Goal: Transaction & Acquisition: Purchase product/service

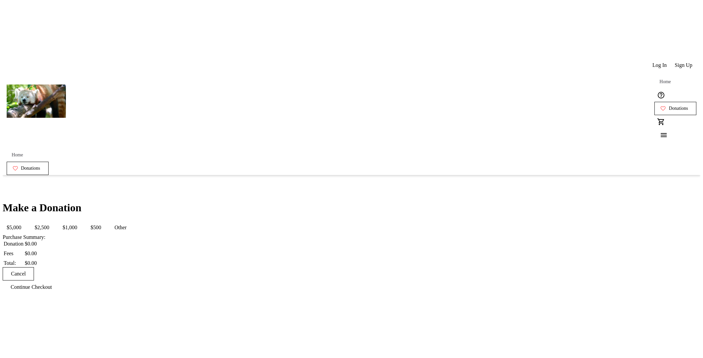
click at [245, 202] on div "Make a Donation $5,000 $2,500 $1,000 $500 Other Purchase Summary: Donation $0.0…" at bounding box center [351, 248] width 697 height 92
click at [229, 202] on div "Make a Donation $5,000 $2,500 $1,000 $500 Other Purchase Summary: Donation $0.0…" at bounding box center [351, 248] width 697 height 92
click at [105, 221] on span "$500" at bounding box center [96, 227] width 19 height 13
click at [81, 221] on button "$1,000" at bounding box center [70, 227] width 23 height 13
click at [53, 221] on span "$2,500" at bounding box center [42, 227] width 23 height 13
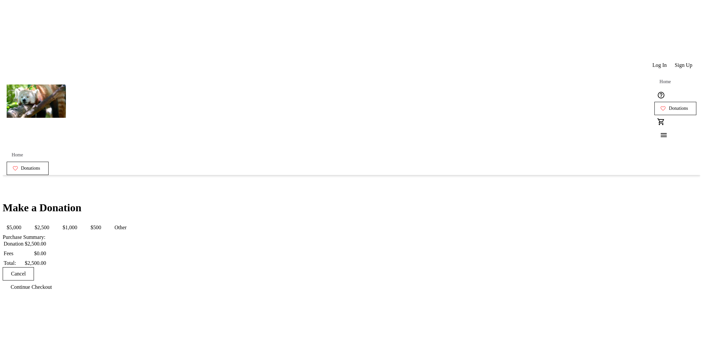
click at [105, 221] on span "$500" at bounding box center [96, 227] width 19 height 13
click at [81, 221] on button "$1,000" at bounding box center [70, 227] width 23 height 13
click at [53, 221] on span "$2,500" at bounding box center [42, 227] width 23 height 13
click at [105, 221] on span "$500" at bounding box center [96, 227] width 19 height 13
click at [236, 202] on div "Make a Donation $5,000 $2,500 $1,000 $500 Other Purchase Summary: Donation $500…" at bounding box center [351, 248] width 697 height 92
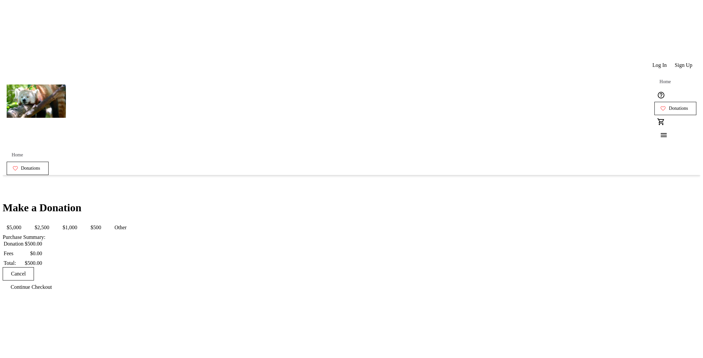
click at [81, 221] on button "$1,000" at bounding box center [70, 227] width 23 height 13
click at [105, 221] on span "$500" at bounding box center [96, 227] width 19 height 13
click at [469, 202] on div "Make a Donation $5,000 $2,500 $1,000 $500 Other Purchase Summary: Donation $500…" at bounding box center [351, 248] width 697 height 92
click at [652, 62] on span "Log In" at bounding box center [659, 65] width 14 height 6
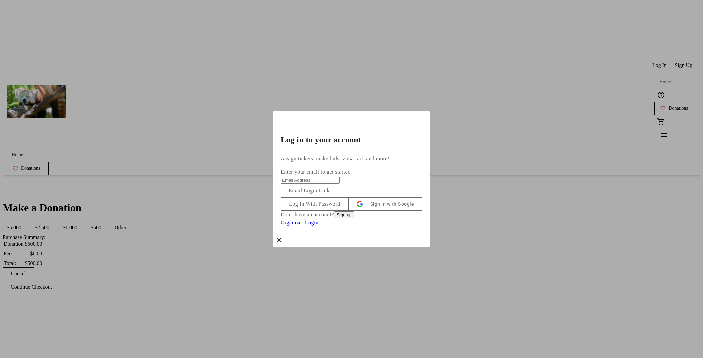
click at [348, 199] on span at bounding box center [314, 204] width 67 height 16
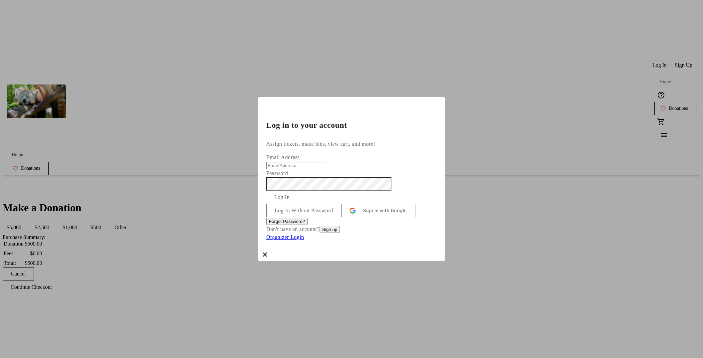
click at [325, 162] on input "Email Address" at bounding box center [295, 165] width 59 height 7
type input "andrew+no-payment-methods@trellis.org"
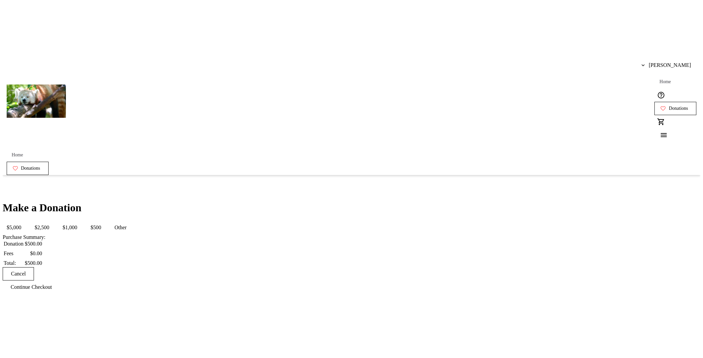
click at [105, 221] on button "$500" at bounding box center [96, 227] width 19 height 13
click at [53, 221] on span "$2,500" at bounding box center [42, 227] width 23 height 13
click at [81, 221] on span "$1,000" at bounding box center [70, 227] width 23 height 13
click at [105, 221] on mat-button-toggle "$500" at bounding box center [96, 227] width 19 height 13
click at [105, 221] on button "$500" at bounding box center [96, 227] width 19 height 13
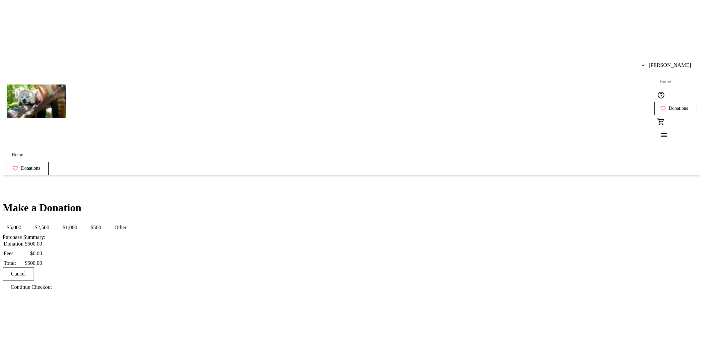
click at [245, 202] on div "Make a Donation $5,000 $2,500 $1,000 $500 Other Purchase Summary: Donation $500…" at bounding box center [351, 248] width 697 height 92
click at [226, 202] on div "Make a Donation $5,000 $2,500 $1,000 $500 Other Purchase Summary: Donation $500…" at bounding box center [351, 248] width 697 height 92
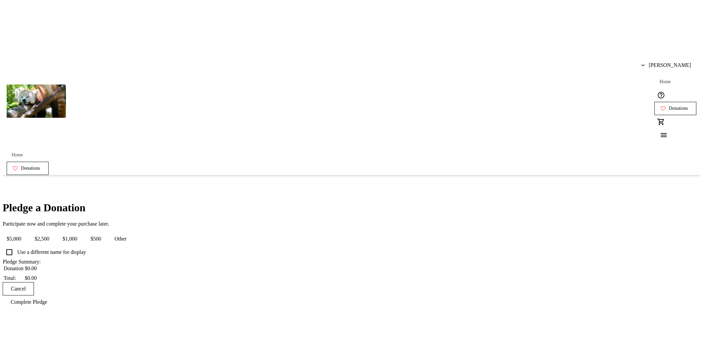
click at [105, 232] on span "$500" at bounding box center [96, 238] width 19 height 13
click at [163, 202] on div "Pledge a Donation Participate now and complete your purchase later. $5,000 $2,5…" at bounding box center [351, 255] width 697 height 107
click at [247, 202] on div "Pledge a Donation Participate now and complete your purchase later. $5,000 $2,5…" at bounding box center [351, 255] width 697 height 107
click at [661, 62] on span "Andrew Feltham" at bounding box center [669, 65] width 42 height 6
click at [658, 77] on span "Log Out" at bounding box center [675, 74] width 39 height 6
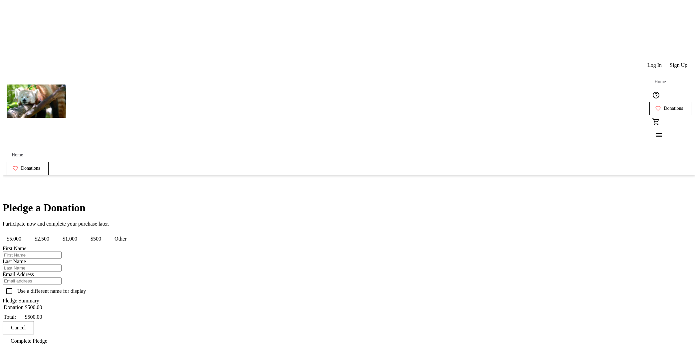
click at [657, 57] on span at bounding box center [654, 65] width 22 height 16
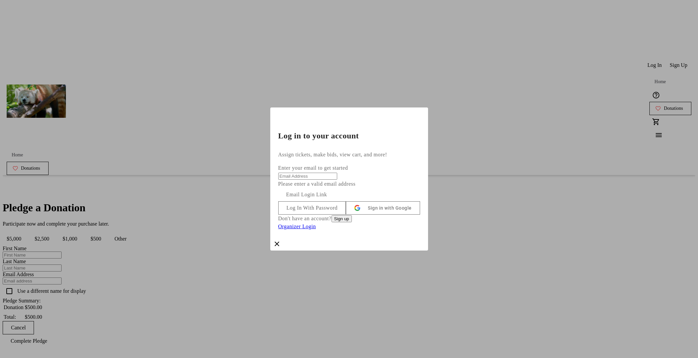
click at [405, 201] on div "Log In With Password Sign in with Google Don't have an account? Sign up Organiz…" at bounding box center [349, 215] width 142 height 29
click at [346, 202] on span at bounding box center [311, 208] width 67 height 16
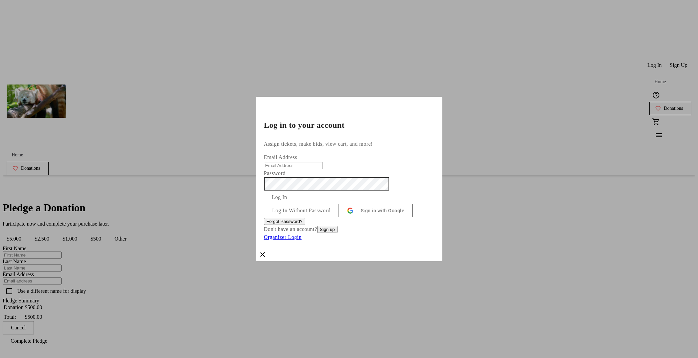
click at [323, 162] on input "Email Address" at bounding box center [293, 165] width 59 height 7
type input "[PERSON_NAME][EMAIL_ADDRESS][DOMAIN_NAME]"
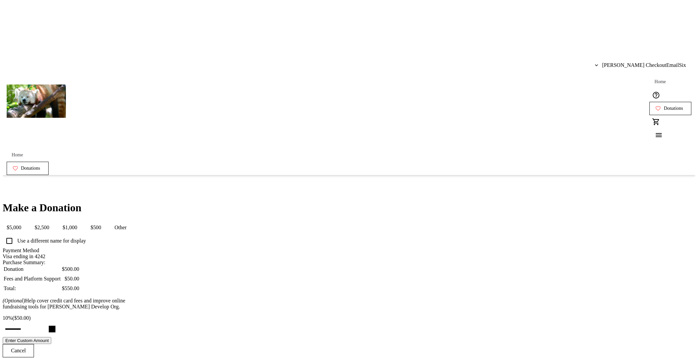
click at [105, 221] on button "$500" at bounding box center [96, 227] width 19 height 13
click at [81, 221] on span "$1,000" at bounding box center [70, 227] width 23 height 13
type input "8"
click at [53, 221] on span "$2,500" at bounding box center [42, 227] width 23 height 13
click at [25, 221] on button "$5,000" at bounding box center [14, 227] width 23 height 13
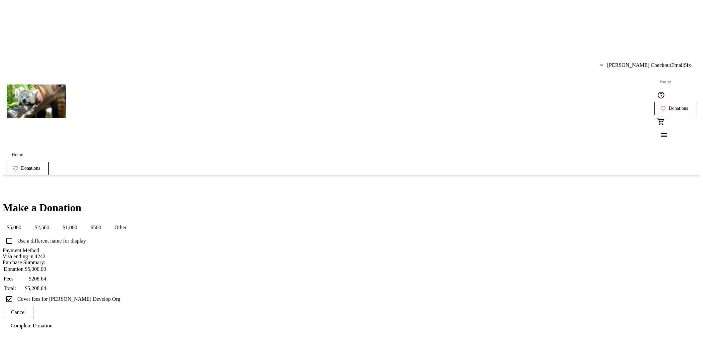
click at [105, 221] on span "$500" at bounding box center [96, 227] width 19 height 13
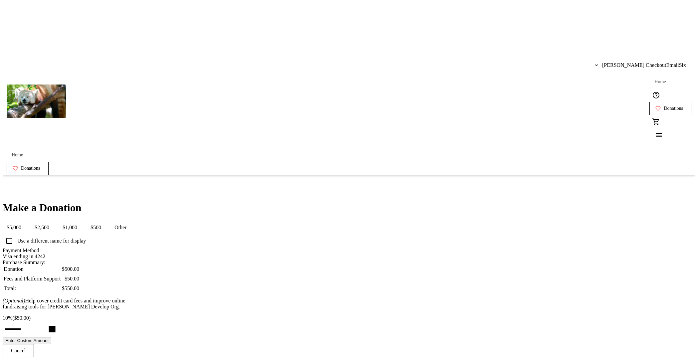
scroll to position [31, 0]
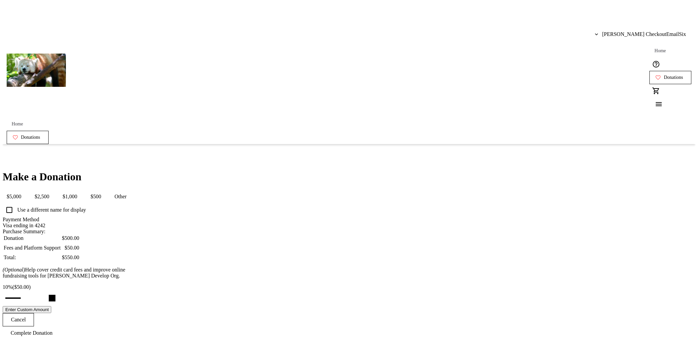
click at [157, 171] on div "Make a Donation $5,000 $2,500 $1,000 $500 Other Use a different name for displa…" at bounding box center [349, 255] width 692 height 169
click at [51, 306] on button "Enter Custom Amount" at bounding box center [27, 309] width 49 height 7
click at [64, 302] on input "50" at bounding box center [34, 305] width 59 height 7
type input "5"
type input "60"
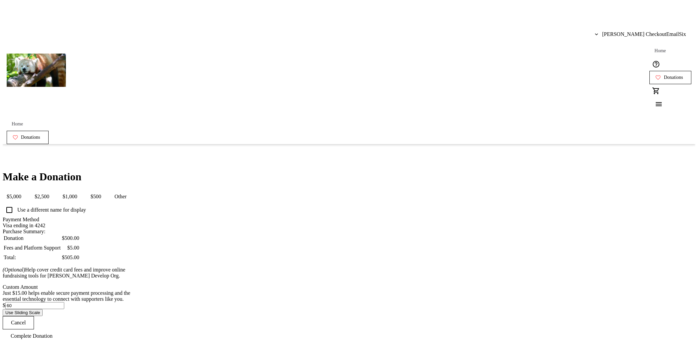
click at [144, 290] on div "Just $15.00 helps enable secure payment processing and the essential technology…" at bounding box center [73, 296] width 141 height 12
click at [81, 190] on button "$1,000" at bounding box center [70, 196] width 23 height 13
click at [53, 190] on span "$2,500" at bounding box center [42, 196] width 23 height 13
click at [105, 190] on span "$500" at bounding box center [96, 196] width 19 height 13
click at [43, 316] on button "Use Sliding Scale" at bounding box center [23, 312] width 40 height 7
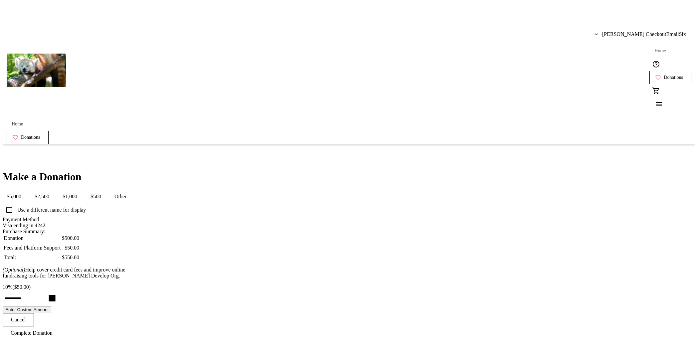
click at [81, 190] on span "$1,000" at bounding box center [70, 196] width 23 height 13
click at [53, 190] on button "$2,500" at bounding box center [42, 196] width 23 height 13
click at [105, 190] on span "$500" at bounding box center [96, 196] width 19 height 13
click at [50, 291] on input "Cover fees percentage" at bounding box center [23, 298] width 51 height 15
click at [81, 190] on button "$1,000" at bounding box center [70, 196] width 23 height 13
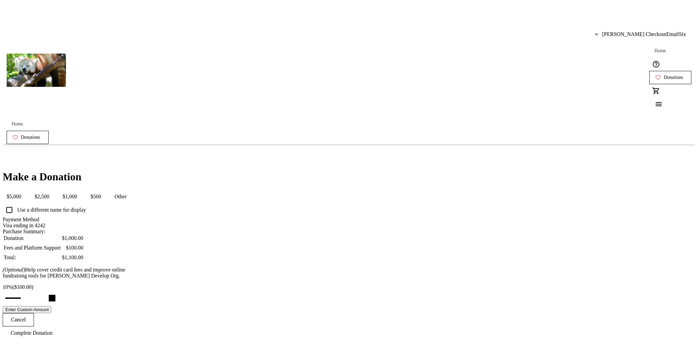
click at [53, 190] on span "$2,500" at bounding box center [42, 196] width 23 height 13
click at [105, 190] on span "$500" at bounding box center [96, 196] width 19 height 13
click at [461, 280] on div "Make a Donation $5,000 $2,500 $1,000 $500 Other Use a different name for displa…" at bounding box center [349, 255] width 692 height 169
type input "13"
click at [50, 291] on input "Cover fees percentage" at bounding box center [23, 298] width 51 height 15
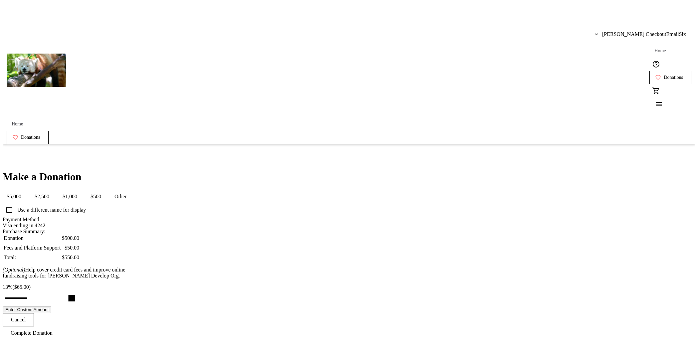
click at [53, 330] on span "Complete Donation" at bounding box center [32, 333] width 42 height 6
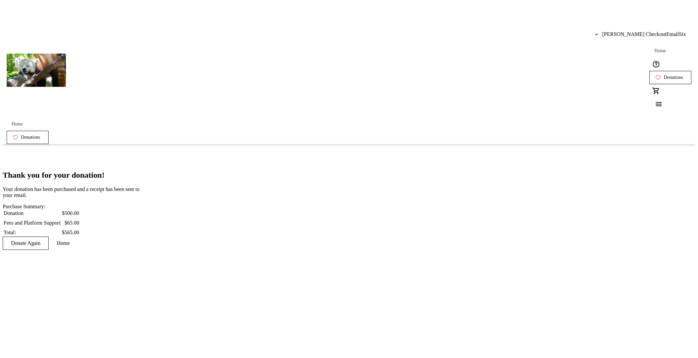
scroll to position [0, 0]
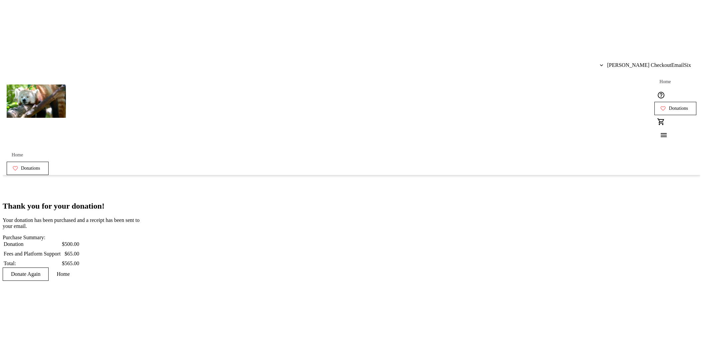
click at [48, 266] on span at bounding box center [25, 274] width 45 height 16
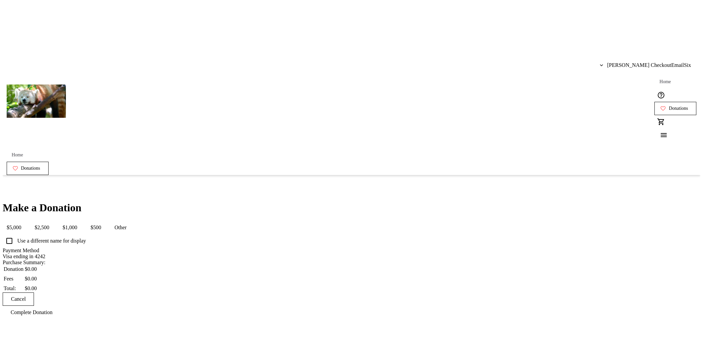
click at [105, 221] on button "$500" at bounding box center [96, 227] width 19 height 13
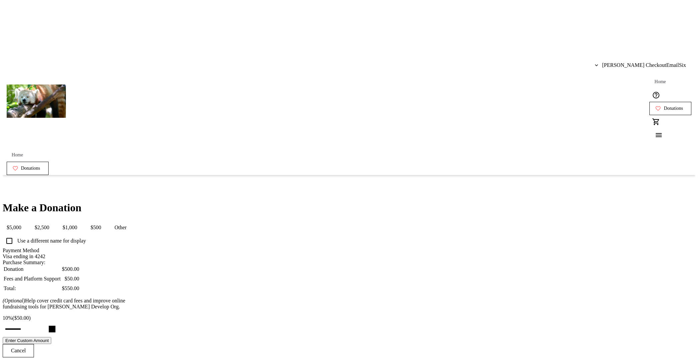
scroll to position [31, 0]
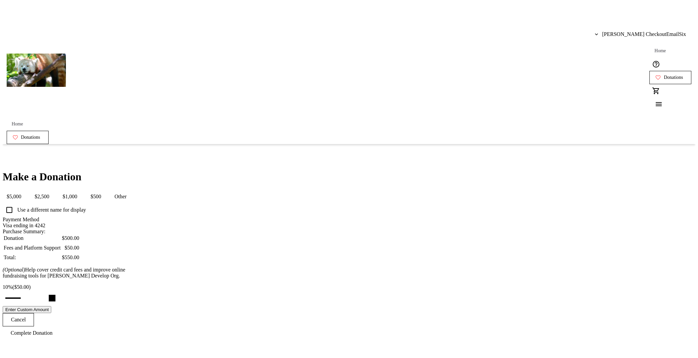
click at [81, 190] on button "$1,000" at bounding box center [70, 196] width 23 height 13
click at [53, 190] on span "$2,500" at bounding box center [42, 196] width 23 height 13
click at [105, 190] on button "$500" at bounding box center [96, 196] width 19 height 13
type input "10"
click at [61, 325] on span at bounding box center [32, 333] width 58 height 16
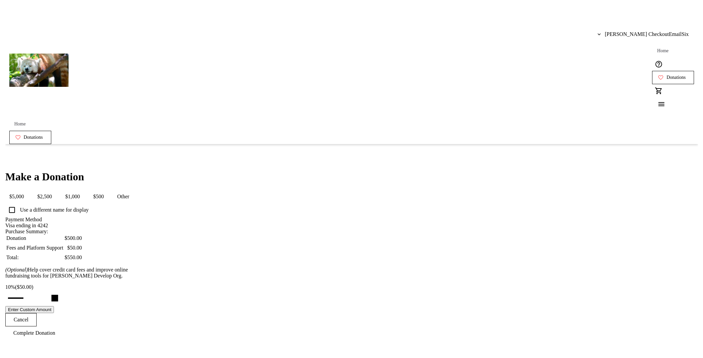
scroll to position [0, 0]
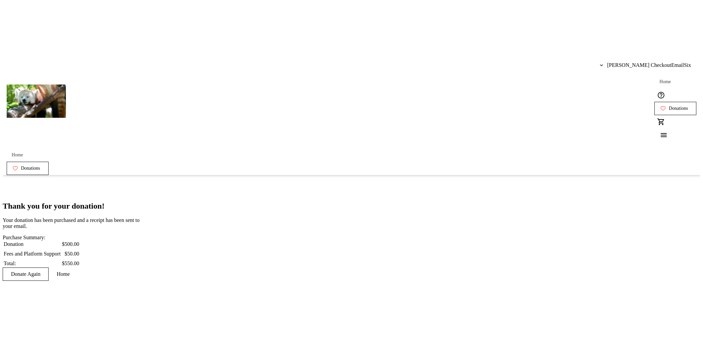
click at [40, 271] on span "Donate Again" at bounding box center [25, 274] width 29 height 6
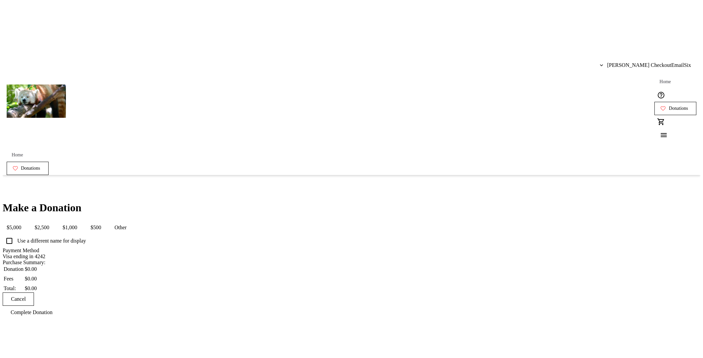
click at [233, 202] on div "Make a Donation $5,000 $2,500 $1,000 $500 Other Use a different name for displa…" at bounding box center [351, 260] width 697 height 117
click at [105, 221] on span "$500" at bounding box center [96, 227] width 19 height 13
click at [53, 221] on button "$2,500" at bounding box center [42, 227] width 23 height 13
click at [81, 221] on button "$1,000" at bounding box center [70, 227] width 23 height 13
click at [105, 221] on span "$500" at bounding box center [96, 227] width 19 height 13
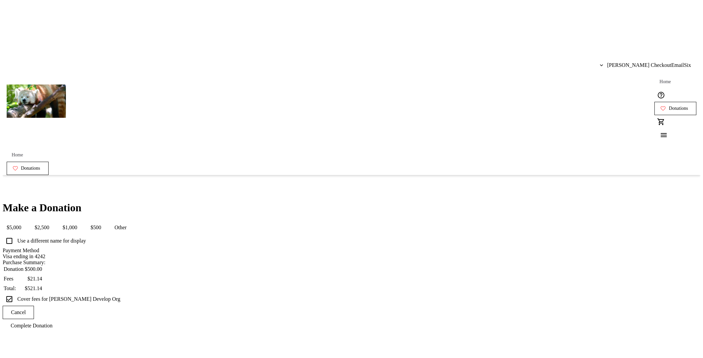
click at [120, 296] on label "Cover fees for Andrew New Develop Org" at bounding box center [68, 299] width 104 height 6
click at [16, 292] on input "Cover fees for Andrew New Develop Org" at bounding box center [9, 298] width 13 height 13
checkbox input "false"
click at [53, 323] on span "Complete Donation" at bounding box center [32, 326] width 42 height 6
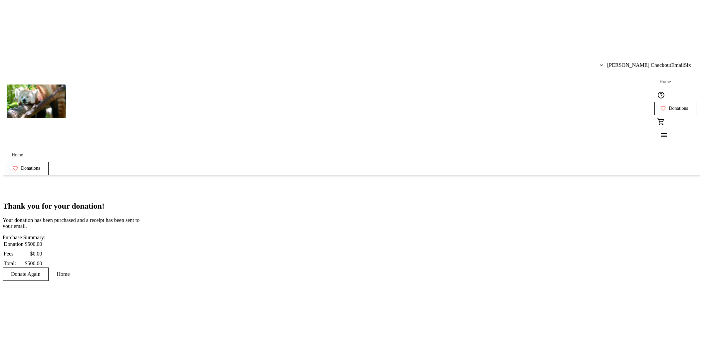
click at [40, 271] on span "Donate Again" at bounding box center [25, 274] width 29 height 6
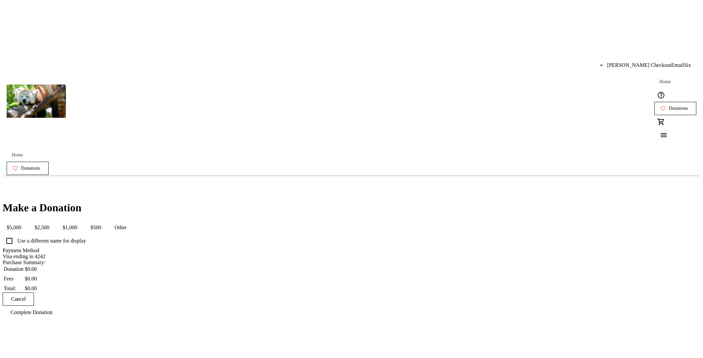
click at [105, 221] on span "$500" at bounding box center [96, 227] width 19 height 13
click at [53, 323] on span "Complete Donation" at bounding box center [32, 326] width 42 height 6
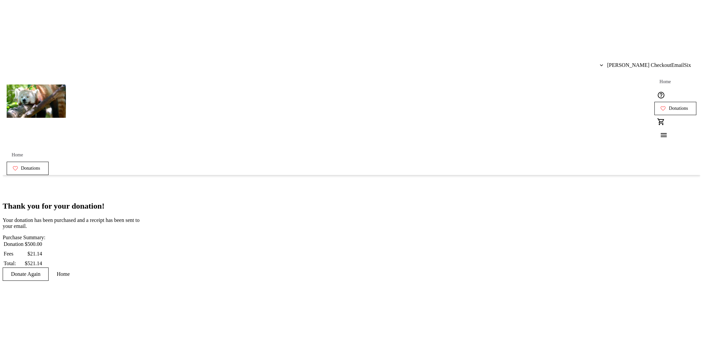
click at [40, 271] on span "Donate Again" at bounding box center [25, 274] width 29 height 6
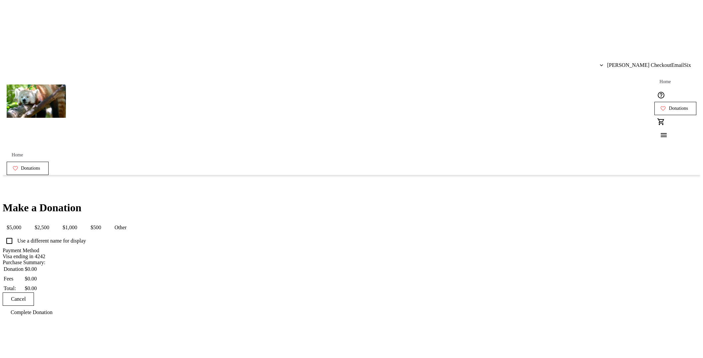
click at [229, 202] on div "Make a Donation $5,000 $2,500 $1,000 $500 Other Use a different name for displa…" at bounding box center [351, 260] width 697 height 117
click at [105, 221] on button "$500" at bounding box center [96, 227] width 19 height 13
click at [244, 214] on div "Make a Donation $5,000 $2,500 $1,000 $500 Other Use a different name for displa…" at bounding box center [351, 267] width 697 height 131
click at [53, 221] on span "$2,500" at bounding box center [42, 227] width 23 height 13
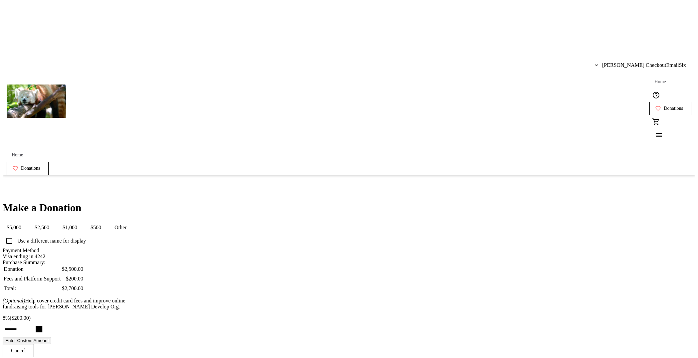
click at [234, 223] on div "Make a Donation $5,000 $2,500 $1,000 $500 Other Use a different name for displa…" at bounding box center [349, 286] width 692 height 169
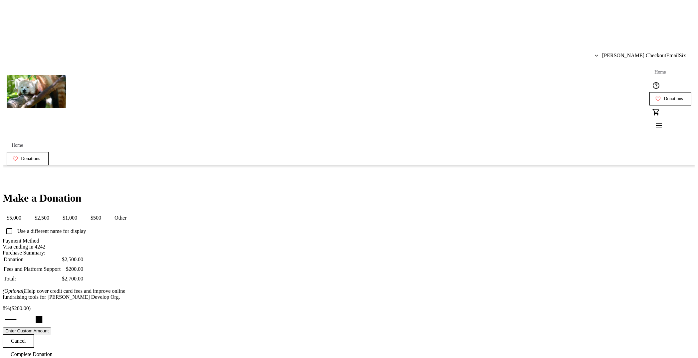
scroll to position [14, 0]
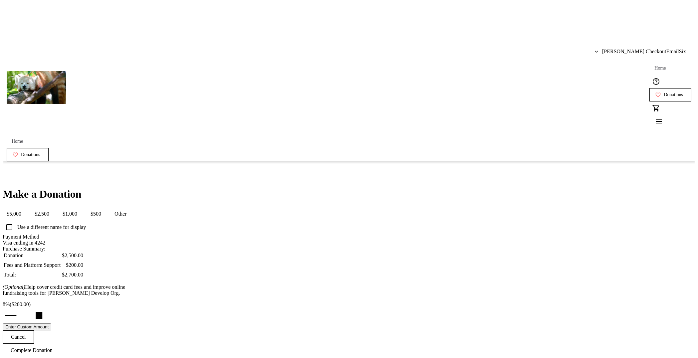
click at [144, 241] on input "Payment Method" at bounding box center [73, 243] width 141 height 5
click at [195, 201] on div "Make a Donation $5,000 $2,500 $1,000 $500 Other Use a different name for displa…" at bounding box center [349, 272] width 692 height 169
click at [489, 188] on div "Make a Donation $5,000 $2,500 $1,000 $500 Other Use a different name for displa…" at bounding box center [349, 272] width 692 height 169
click at [504, 188] on div "Make a Donation $5,000 $2,500 $1,000 $500 Other Use a different name for displa…" at bounding box center [349, 272] width 692 height 169
click at [498, 188] on div "Make a Donation $5,000 $2,500 $1,000 $500 Other Use a different name for displa…" at bounding box center [349, 272] width 692 height 169
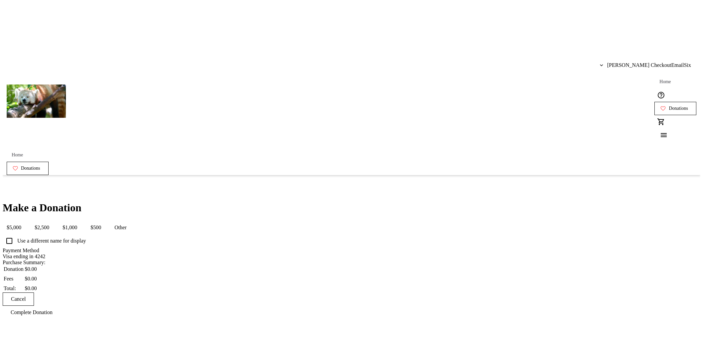
click at [654, 100] on span at bounding box center [674, 108] width 41 height 16
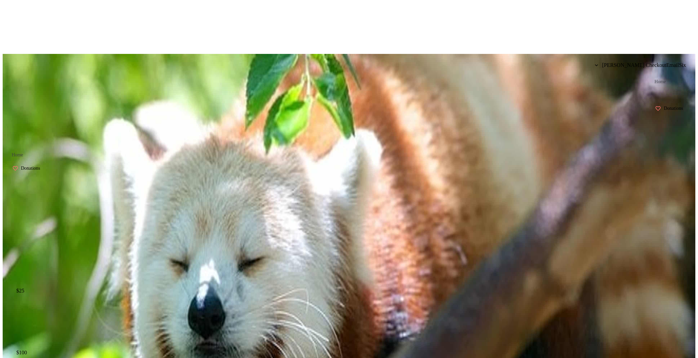
click at [35, 345] on span at bounding box center [21, 353] width 27 height 16
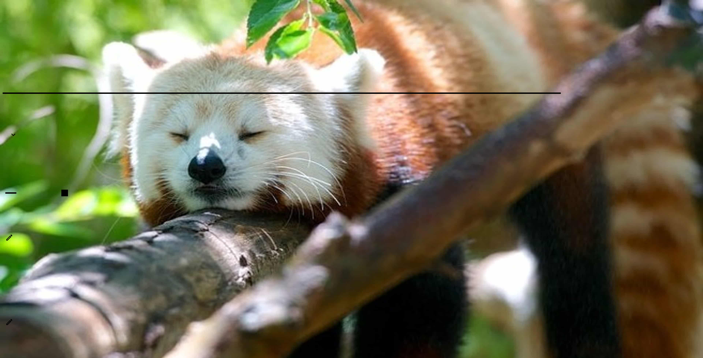
click at [13, 234] on mat-icon "Edit Contact Information" at bounding box center [9, 238] width 8 height 8
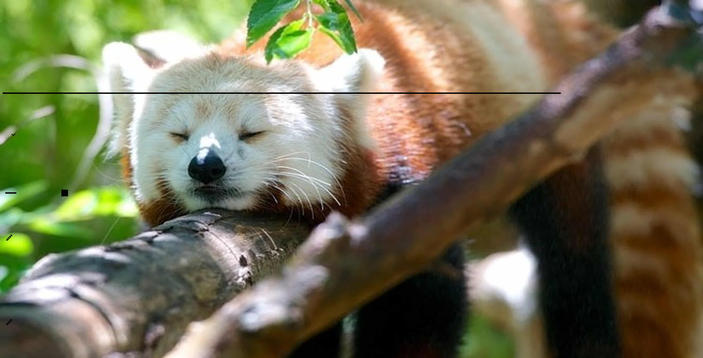
type input "10"
click at [50, 186] on input "Cover fees percentage" at bounding box center [23, 193] width 51 height 15
click at [13, 234] on mat-icon "Edit Contact Information" at bounding box center [9, 238] width 8 height 8
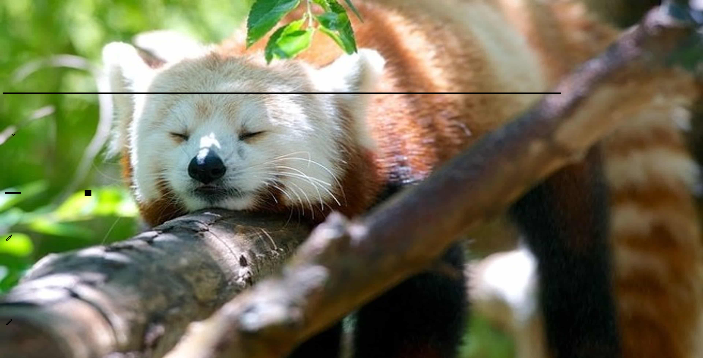
click at [51, 201] on button "Enter Custom Amount" at bounding box center [27, 204] width 49 height 7
drag, startPoint x: 240, startPoint y: 147, endPoint x: 197, endPoint y: 145, distance: 42.3
click at [64, 191] on input "60" at bounding box center [34, 194] width 59 height 7
type input "65"
click at [319, 247] on p "[PERSON_NAME] CheckoutEmailSix" at bounding box center [351, 250] width 697 height 6
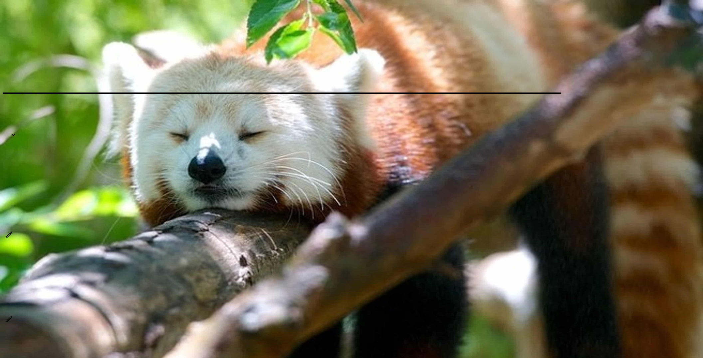
click at [309, 247] on p "[PERSON_NAME] CheckoutEmailSix" at bounding box center [351, 250] width 697 height 6
click at [13, 231] on mat-icon "Edit Contact Information" at bounding box center [9, 235] width 8 height 8
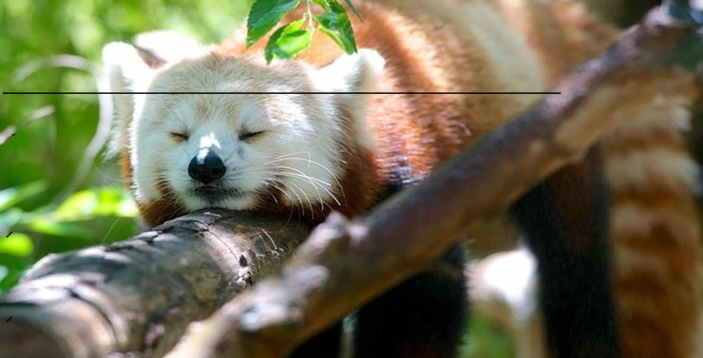
click at [43, 198] on button "Use Sliding Scale" at bounding box center [23, 201] width 40 height 7
click at [348, 261] on p "[PERSON_NAME][EMAIL_ADDRESS][DOMAIN_NAME]" at bounding box center [351, 264] width 697 height 6
click at [13, 234] on mat-icon "Edit Contact Information" at bounding box center [9, 238] width 8 height 8
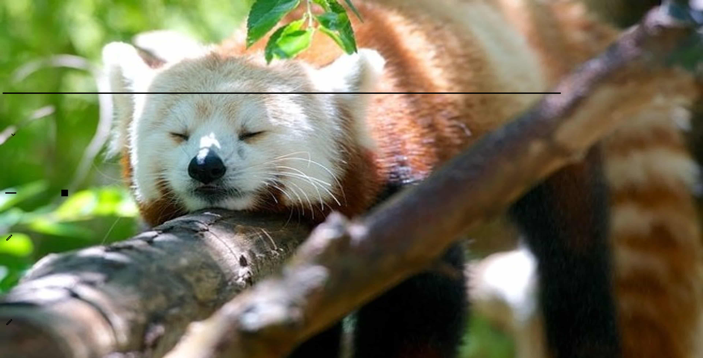
click at [51, 201] on button "Enter Custom Amount" at bounding box center [27, 204] width 49 height 7
click at [43, 198] on button "Use Sliding Scale" at bounding box center [23, 201] width 40 height 7
drag, startPoint x: 239, startPoint y: 134, endPoint x: 178, endPoint y: 130, distance: 60.7
type input "3"
click at [50, 186] on input "Cover fees percentage" at bounding box center [23, 193] width 51 height 15
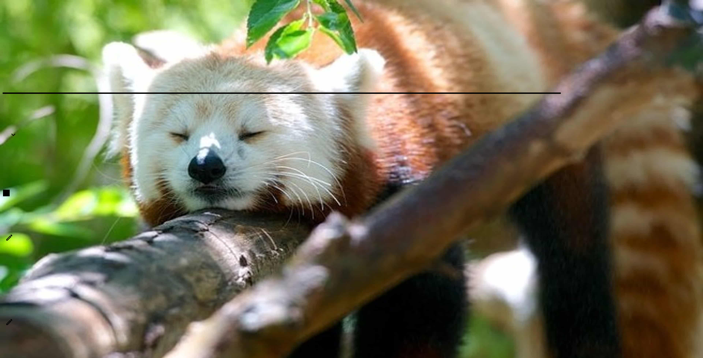
click at [318, 250] on p "[PERSON_NAME] CheckoutEmailSix" at bounding box center [351, 253] width 697 height 6
click at [17, 230] on span "Edit Contact Information" at bounding box center [9, 238] width 16 height 16
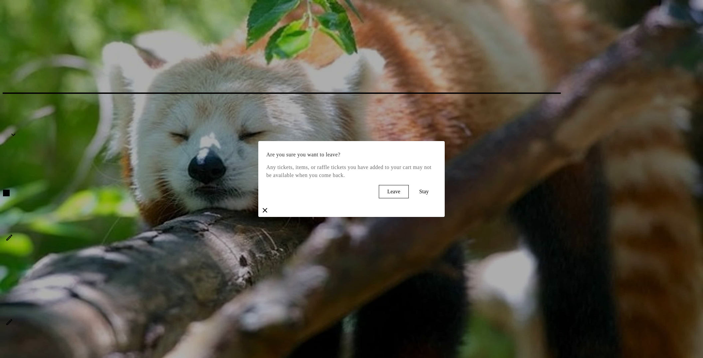
click at [387, 195] on span "Leave" at bounding box center [393, 192] width 13 height 6
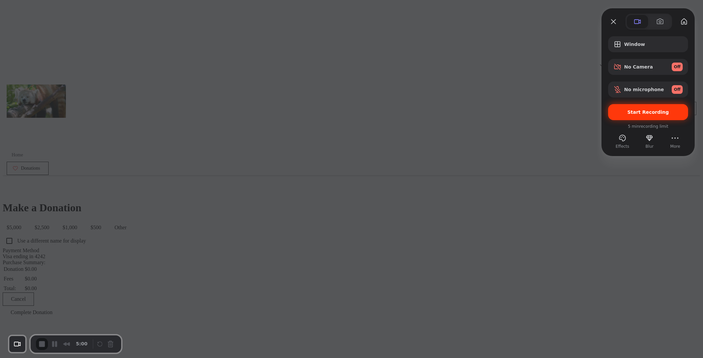
click at [639, 115] on div "Start Recording" at bounding box center [648, 112] width 80 height 16
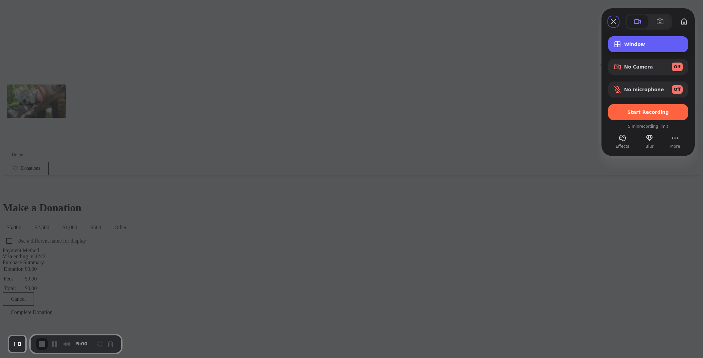
click at [641, 42] on span "Window" at bounding box center [653, 44] width 59 height 5
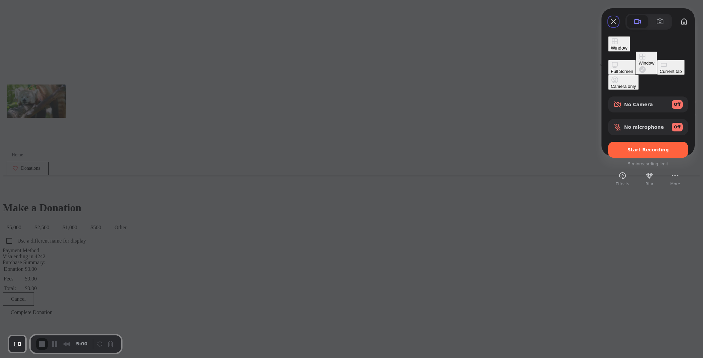
click at [659, 74] on div "Current tab" at bounding box center [670, 71] width 22 height 5
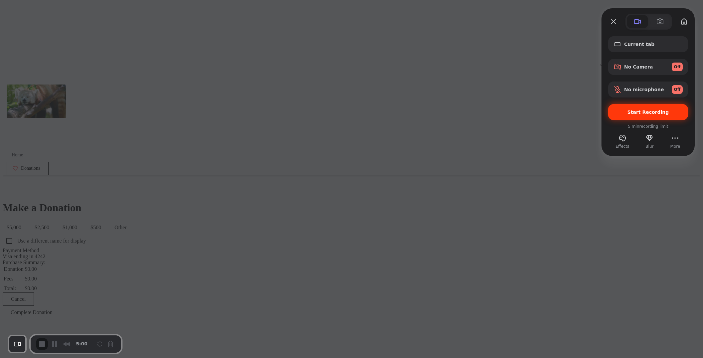
click at [654, 118] on div "Start Recording" at bounding box center [648, 112] width 80 height 16
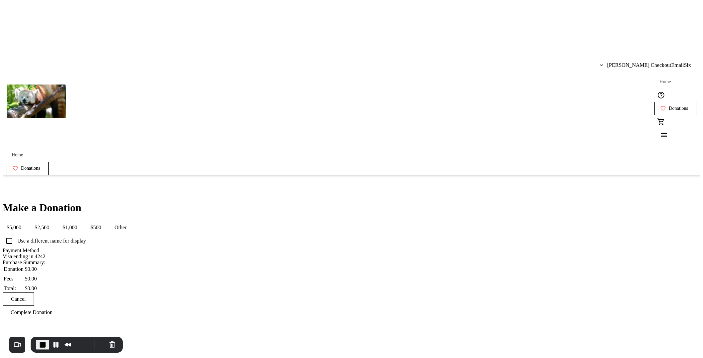
click at [105, 221] on button "$500" at bounding box center [96, 227] width 19 height 13
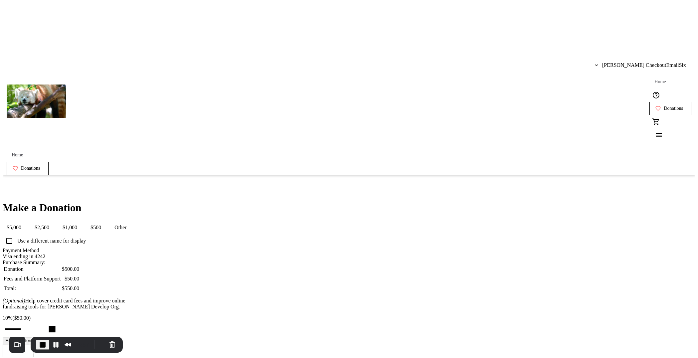
click at [81, 221] on button "$1,000" at bounding box center [70, 227] width 23 height 13
click at [53, 221] on span "$2,500" at bounding box center [42, 227] width 23 height 13
click at [105, 221] on span "$500" at bounding box center [96, 227] width 19 height 13
drag, startPoint x: 342, startPoint y: 311, endPoint x: 371, endPoint y: 311, distance: 28.9
type input "15"
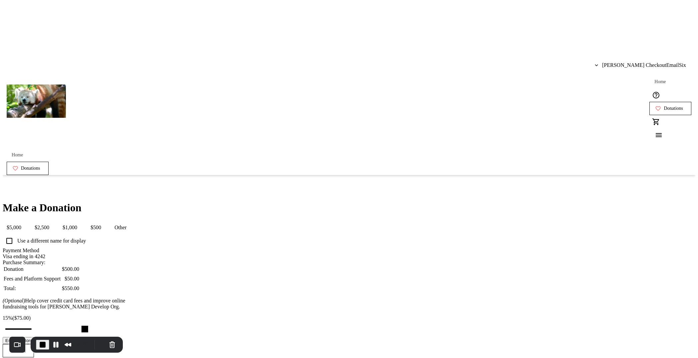
click at [50, 322] on input "Cover fees percentage" at bounding box center [23, 329] width 51 height 15
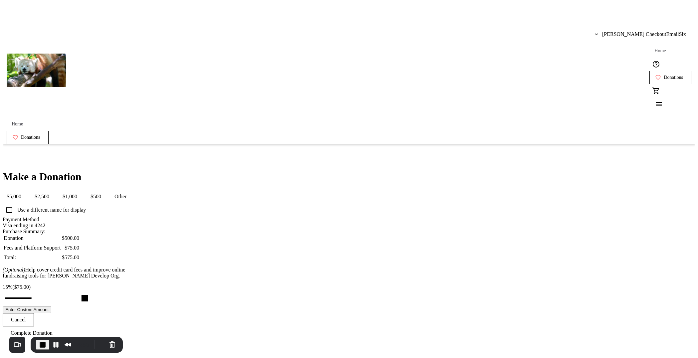
click at [61, 325] on span at bounding box center [32, 333] width 58 height 16
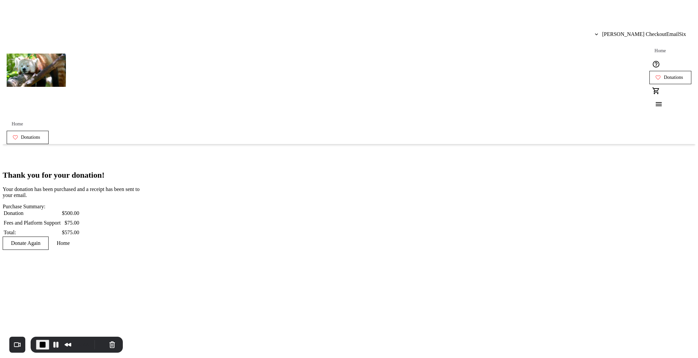
scroll to position [0, 0]
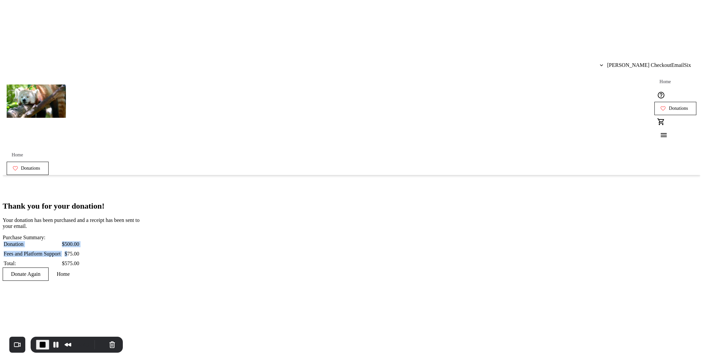
drag, startPoint x: 389, startPoint y: 139, endPoint x: 415, endPoint y: 144, distance: 26.2
click at [144, 202] on div "Thank you for your donation! Your donation has been purchased and a receipt has…" at bounding box center [73, 241] width 141 height 79
click at [80, 248] on td "$75.00" at bounding box center [71, 252] width 18 height 9
click at [48, 266] on span at bounding box center [25, 274] width 45 height 16
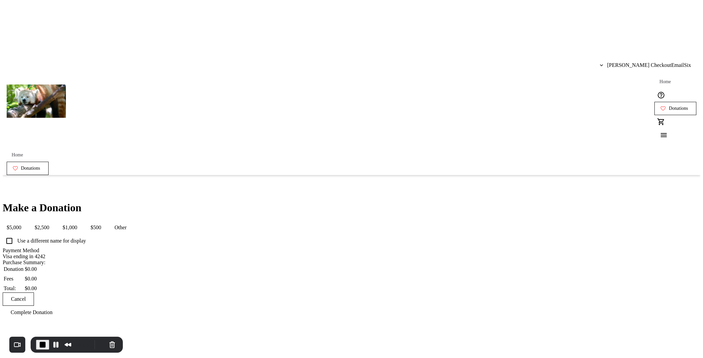
click at [105, 221] on span "$500" at bounding box center [96, 227] width 19 height 13
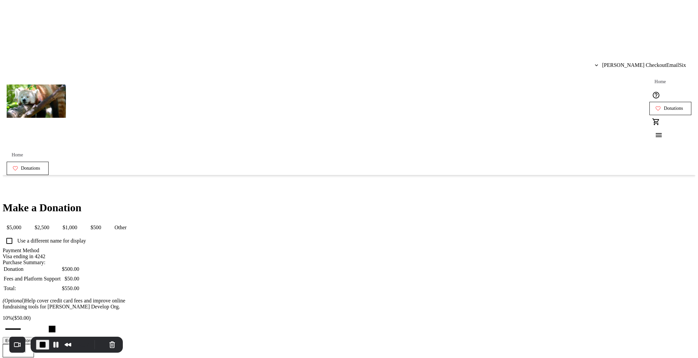
click at [51, 337] on button "Enter Custom Amount" at bounding box center [27, 340] width 49 height 7
drag, startPoint x: 328, startPoint y: 330, endPoint x: 296, endPoint y: 326, distance: 31.9
click at [144, 326] on tr-form-field "Custom Amount Just $15.00 helps enable secure payment processing and the essent…" at bounding box center [73, 327] width 141 height 25
click at [144, 315] on tr-form-field "Custom Amount Just $15.00 helps enable secure payment processing and the essent…" at bounding box center [73, 327] width 141 height 25
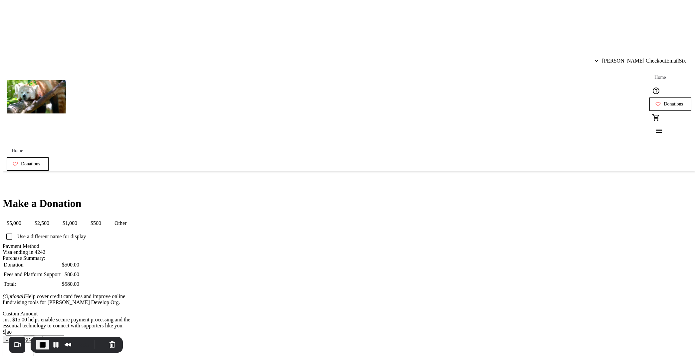
scroll to position [60, 0]
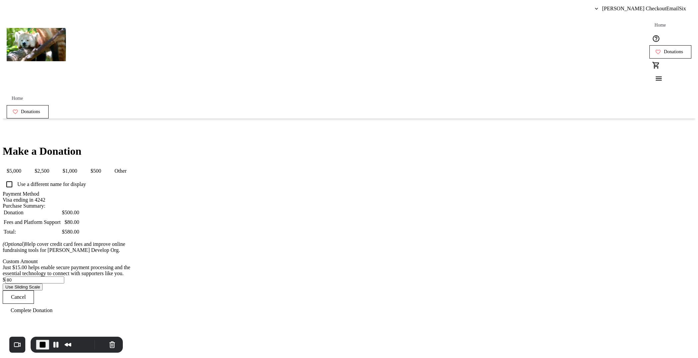
click at [64, 276] on input "80" at bounding box center [34, 279] width 59 height 7
type input "83"
click at [144, 264] on div "Just $15.00 helps enable secure payment processing and the essential technology…" at bounding box center [73, 270] width 141 height 12
click at [53, 313] on span "Complete Donation" at bounding box center [32, 310] width 42 height 6
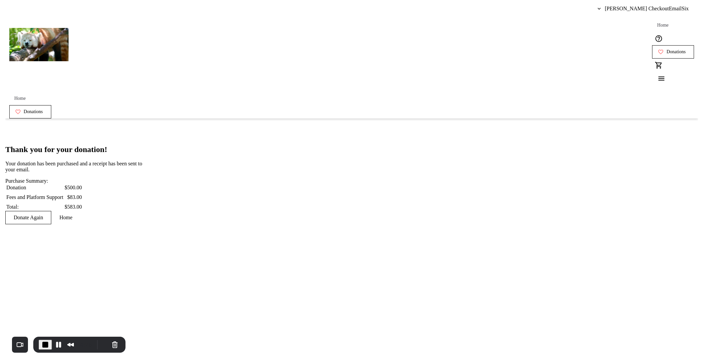
scroll to position [0, 0]
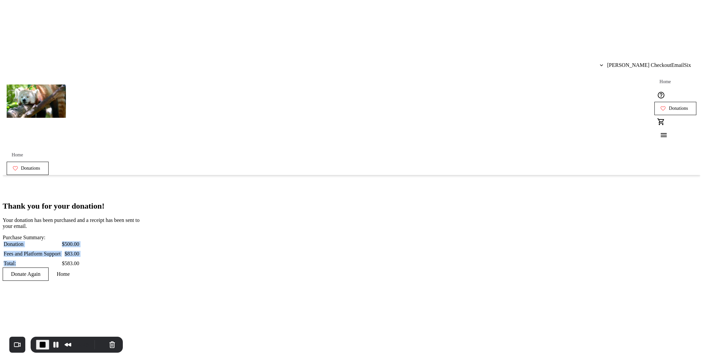
drag, startPoint x: 393, startPoint y: 118, endPoint x: 413, endPoint y: 143, distance: 32.7
click at [144, 235] on div "Purchase Summary: Donation $500.00 Fees and Platform Support $83.00 Total: $583…" at bounding box center [73, 251] width 141 height 33
click at [144, 202] on div "Thank you for your donation! Your donation has been purchased and a receipt has…" at bounding box center [73, 241] width 141 height 79
